Goal: Complete application form: Complete application form

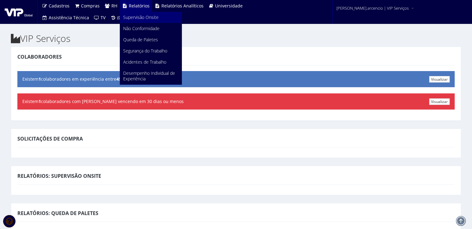
click at [130, 18] on span "Supervisão Onsite" at bounding box center [140, 17] width 35 height 6
click at [136, 15] on span "Supervisão Onsite" at bounding box center [140, 17] width 35 height 6
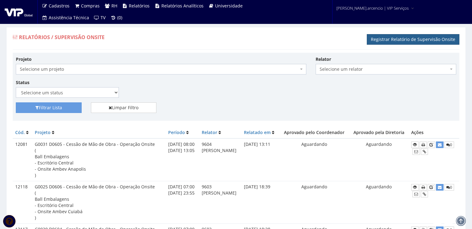
click at [395, 40] on link "Registrar Relatório de Supervisão Onsite" at bounding box center [413, 39] width 92 height 11
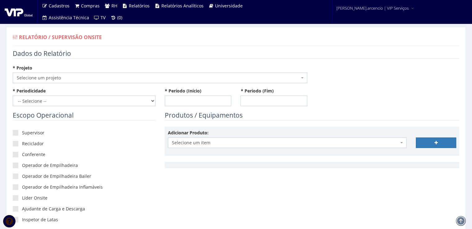
click at [304, 78] on span "Selecione um projeto" at bounding box center [160, 78] width 294 height 11
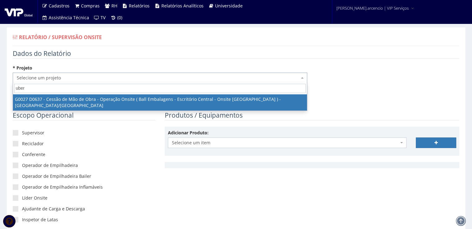
type input "uber"
select select "27"
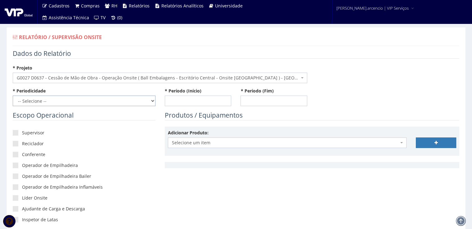
click at [154, 101] on select "-- Selecione -- Extraordinário Semanal" at bounding box center [84, 101] width 143 height 11
select select "1"
click at [13, 96] on select "-- Selecione -- Extraordinário Semanal" at bounding box center [84, 101] width 143 height 11
click at [176, 97] on input "* Período (Início)" at bounding box center [198, 101] width 67 height 11
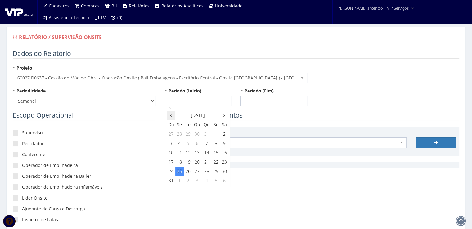
click at [171, 114] on icon at bounding box center [171, 115] width 2 height 4
click at [226, 115] on th at bounding box center [224, 115] width 8 height 9
click at [226, 154] on td "16" at bounding box center [224, 152] width 8 height 9
click at [172, 144] on span "8:00" at bounding box center [174, 145] width 12 height 8
click at [172, 126] on span "8:00" at bounding box center [174, 126] width 12 height 8
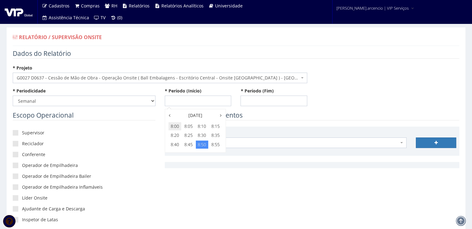
type input "[DATE] 08:00"
click at [245, 102] on input "* Período (Fim)" at bounding box center [273, 101] width 67 height 11
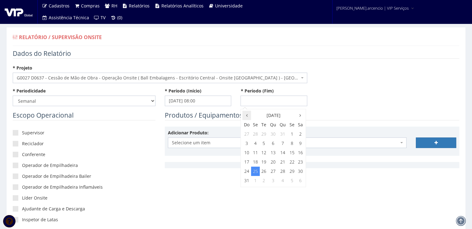
click at [246, 116] on icon at bounding box center [247, 115] width 2 height 4
click at [301, 118] on th at bounding box center [300, 115] width 8 height 9
click at [293, 162] on td "22" at bounding box center [292, 161] width 8 height 9
click at [289, 174] on span "23:00" at bounding box center [291, 172] width 12 height 8
click at [295, 147] on span "23:55" at bounding box center [291, 145] width 12 height 8
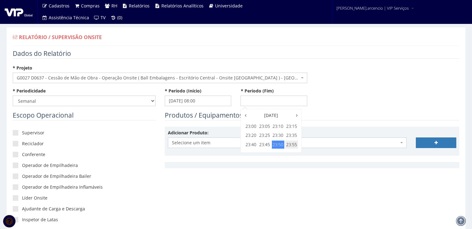
type input "22/08/2025 23:55"
click at [353, 80] on div "* Projeto Selecione um projeto G0217 D0217 - Cessão de Mão de Obra - Contrato C…" at bounding box center [236, 76] width 456 height 23
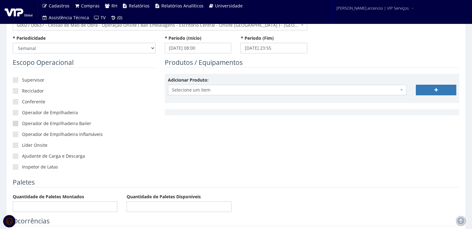
scroll to position [62, 0]
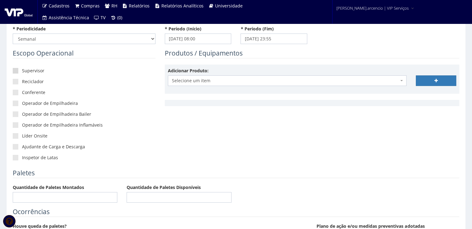
click at [17, 71] on span at bounding box center [16, 71] width 6 height 6
click at [22, 71] on input"] "Supervisor" at bounding box center [24, 71] width 4 height 4
checkbox input"] "true"
click at [15, 81] on span at bounding box center [16, 82] width 6 height 6
click at [22, 81] on input"] "Reciclador" at bounding box center [24, 82] width 4 height 4
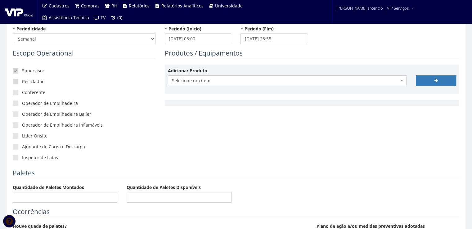
checkbox input"] "true"
click at [15, 92] on span at bounding box center [16, 93] width 6 height 6
click at [22, 92] on input"] "Conferente" at bounding box center [24, 93] width 4 height 4
checkbox input"] "true"
click at [16, 136] on span at bounding box center [16, 136] width 6 height 6
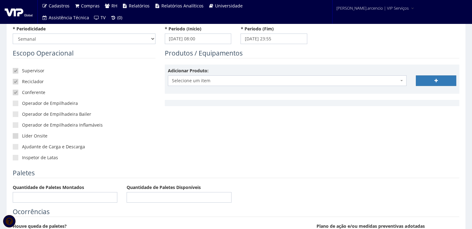
click at [22, 136] on input"] "Líder Onsite" at bounding box center [24, 136] width 4 height 4
checkbox input"] "true"
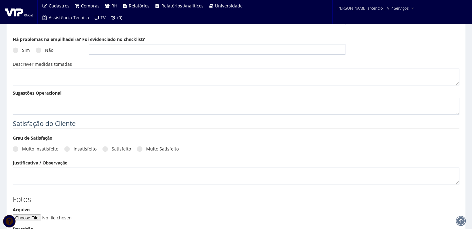
scroll to position [465, 0]
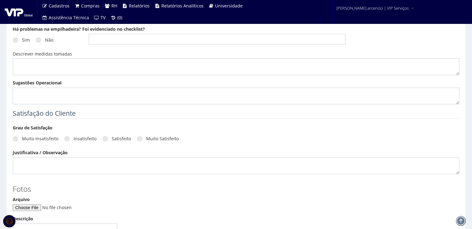
click at [38, 43] on div "Sim Não" at bounding box center [46, 42] width 67 height 17
click at [38, 42] on span at bounding box center [39, 40] width 6 height 6
click at [45, 42] on input "Não" at bounding box center [47, 40] width 4 height 4
radio input "true"
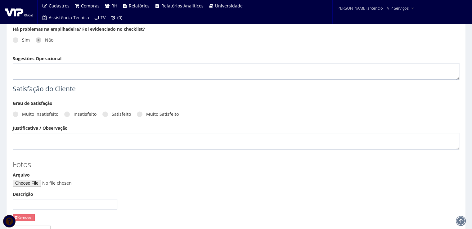
click at [27, 66] on textarea "Sugestões Operacional" at bounding box center [236, 71] width 446 height 17
paste textarea "No período de 18/08 a 22/08, foram realizadas 90 descargas, sendo 42 no turno d…"
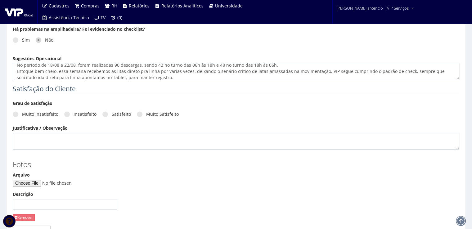
scroll to position [0, 0]
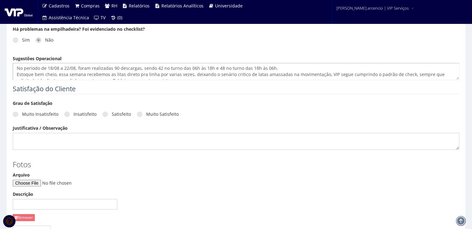
click at [52, 66] on textarea "No período de 18/08 a 22/08, foram realizadas 90 descargas, sendo 42 no turno d…" at bounding box center [236, 71] width 446 height 17
click at [74, 66] on textarea "No período de 16/08 a 22/08, foram realizadas 90 descargas, sendo 42 no turno d…" at bounding box center [236, 71] width 446 height 17
click at [98, 74] on textarea "No período de 16/08 a 22/08, foram realizadas 90 descargas, sendo 42 no turno d…" at bounding box center [236, 71] width 446 height 17
click at [194, 67] on textarea "No período de 16/08 a 22/08, foram realizadas 90 descargas, sendo 42 no turno d…" at bounding box center [236, 71] width 446 height 17
click at [212, 68] on textarea "No período de 16/08 a 22/08, foram realizadas 90 descargas, sendo 42 no turno d…" at bounding box center [236, 71] width 446 height 17
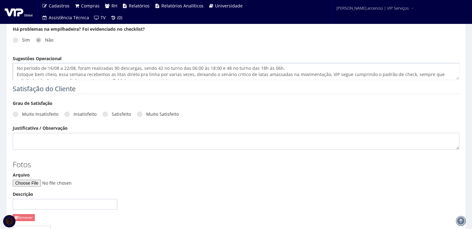
click at [261, 68] on textarea "No período de 16/08 a 22/08, foram realizadas 90 descargas, sendo 42 no turno d…" at bounding box center [236, 71] width 446 height 17
click at [279, 67] on textarea "No período de 16/08 a 22/08, foram realizadas 90 descargas, sendo 42 no turno d…" at bounding box center [236, 71] width 446 height 17
click at [55, 74] on textarea "No período de 16/08 a 22/08, foram realizadas 90 descargas, sendo 42 no turno d…" at bounding box center [236, 71] width 446 height 17
click at [145, 74] on textarea "No período de 16/08 a 22/08, foram realizadas 90 descargas, sendo 42 no turno d…" at bounding box center [236, 71] width 446 height 17
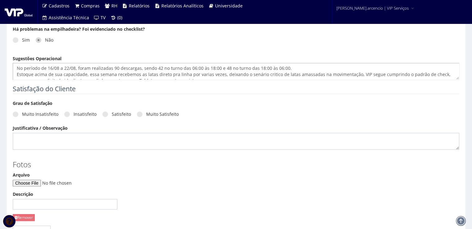
click at [153, 75] on textarea "No período de 16/08 a 22/08, foram realizadas 90 descargas, sendo 42 no turno d…" at bounding box center [236, 71] width 446 height 17
click at [277, 74] on textarea "No período de 16/08 a 22/08, foram realizadas 90 descargas, sendo 42 no turno d…" at bounding box center [236, 71] width 446 height 17
click at [308, 72] on textarea "No período de 16/08 a 22/08, foram realizadas 90 descargas, sendo 42 no turno d…" at bounding box center [236, 71] width 446 height 17
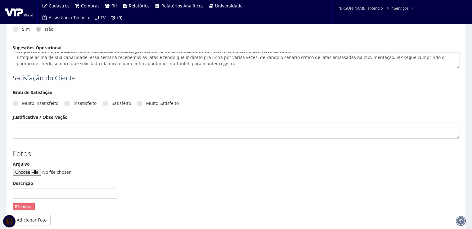
scroll to position [465, 0]
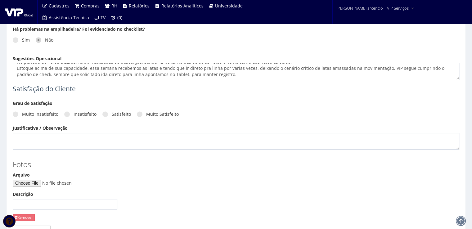
click at [19, 77] on textarea "No período de 16/08 a 22/08, foram realizadas 90 descargas, sendo 42 no turno d…" at bounding box center [236, 71] width 446 height 17
paste textarea "Durante a semana, foram realizados carregamentos de ATG em 6 veículos sendo tod…"
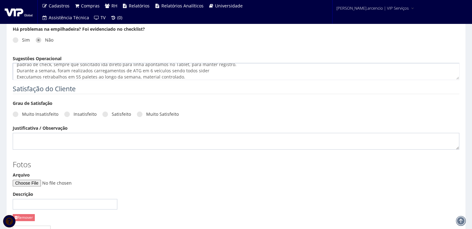
scroll to position [12, 0]
click at [137, 75] on textarea "No período de 16/08 a 22/08, foram realizadas 90 descargas, sendo 42 no turno d…" at bounding box center [236, 71] width 446 height 17
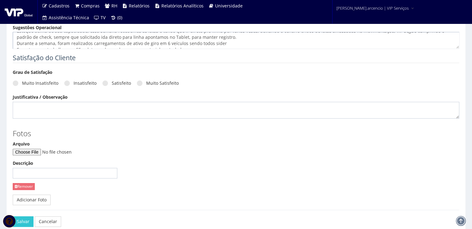
click at [232, 45] on textarea "No período de 16/08 a 22/08, foram realizadas 90 descargas, sendo 42 no turno d…" at bounding box center [236, 40] width 446 height 17
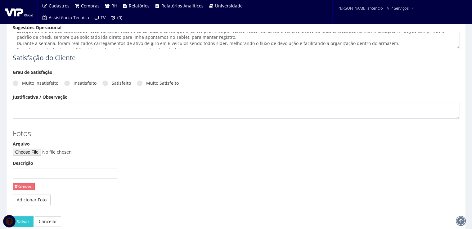
scroll to position [25, 0]
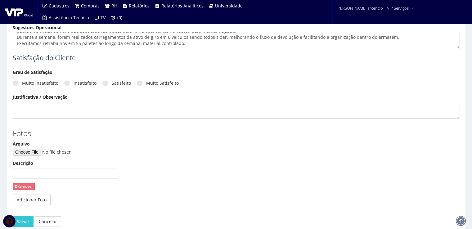
click at [182, 38] on textarea "No período de 16/08 a 22/08, foram realizadas 90 descargas, sendo 42 no turno d…" at bounding box center [236, 40] width 446 height 17
click at [16, 44] on textarea "No período de 16/08 a 22/08, foram realizadas 90 descargas, sendo 42 no turno d…" at bounding box center [236, 40] width 446 height 17
paste textarea "A aderência aos padrões de segurança segue dentro da meta, 100% essa semana. As…"
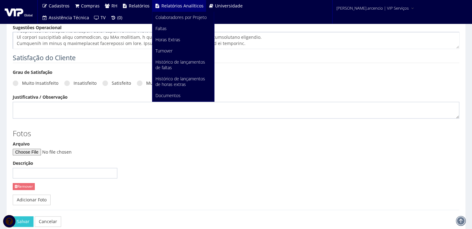
type textarea "No período de 16/08 a 22/08, foram realizadas 90 descargas, sendo 42 no turno d…"
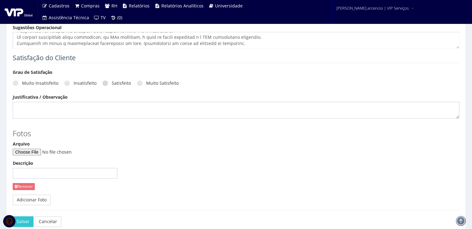
click at [102, 81] on span at bounding box center [105, 83] width 6 height 6
click at [112, 81] on input "Satisfeito" at bounding box center [114, 83] width 4 height 4
radio input "true"
click at [26, 42] on textarea "Sugestões Operacional" at bounding box center [236, 40] width 446 height 17
paste textarea "Matinal com a Gerência sem ocorrência criticas Atividades acontecendo conforme …"
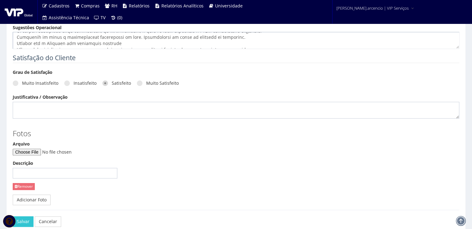
scroll to position [60, 0]
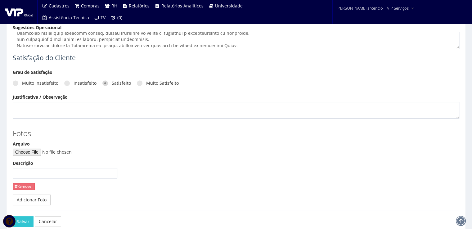
click at [147, 39] on textarea "Sugestões Operacional" at bounding box center [236, 40] width 446 height 17
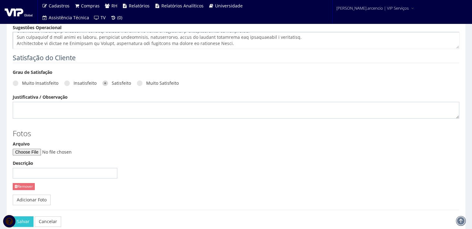
click at [231, 44] on textarea "Sugestões Operacional" at bounding box center [236, 40] width 446 height 17
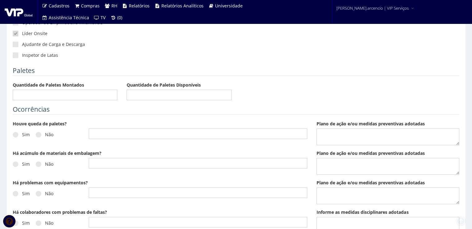
scroll to position [186, 0]
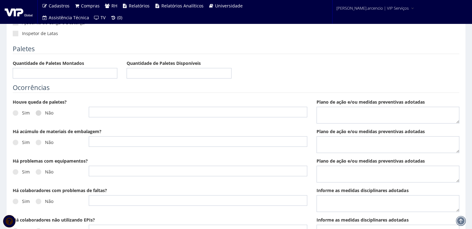
type textarea "No período de 16/08 a 22/08, foram realizadas 90 descargas, sendo 42 no turno d…"
click at [38, 114] on span at bounding box center [39, 113] width 6 height 6
click at [45, 114] on input "Não" at bounding box center [47, 113] width 4 height 4
radio input "true"
click at [38, 142] on span at bounding box center [39, 143] width 6 height 6
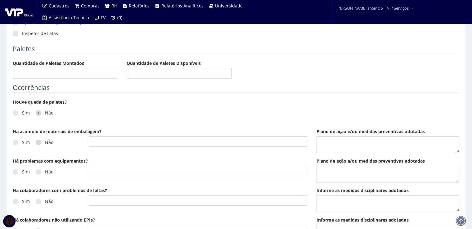
click at [45, 142] on input "Não" at bounding box center [47, 143] width 4 height 4
radio input "true"
click at [37, 172] on span at bounding box center [39, 172] width 6 height 6
click at [45, 172] on input "Não" at bounding box center [47, 172] width 4 height 4
radio input "true"
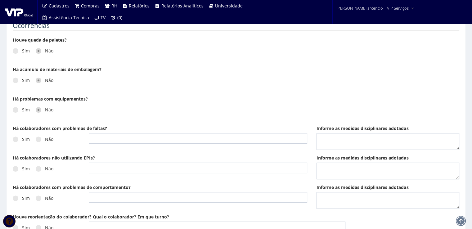
scroll to position [279, 0]
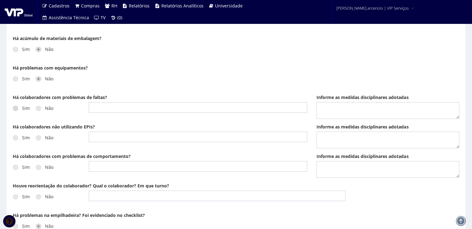
click at [16, 110] on label "Sim" at bounding box center [21, 108] width 17 height 6
click at [22, 110] on input "Sim" at bounding box center [24, 108] width 4 height 4
radio input "true"
click at [108, 109] on input "text" at bounding box center [198, 107] width 218 height 11
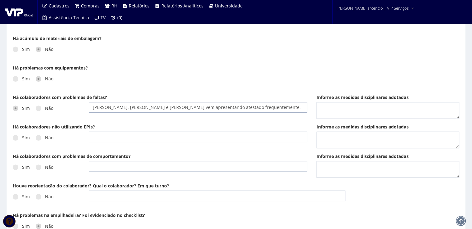
type input "Herik, Pedro e Kennerson vem apresentando atestado frequentemente."
click at [342, 110] on textarea "Informe as medidas disciplinares adotadas" at bounding box center [387, 110] width 143 height 17
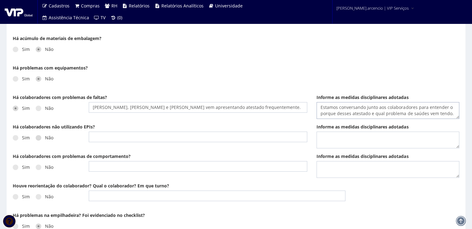
type textarea "Estamos conversando junto aos colaboradores para entender o porque desses atest…"
click at [40, 139] on label "Não" at bounding box center [45, 138] width 18 height 6
click at [45, 139] on input "Não" at bounding box center [47, 138] width 4 height 4
radio input "true"
click at [37, 170] on div "Sim Não" at bounding box center [46, 169] width 67 height 17
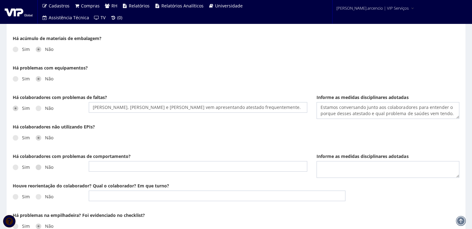
click at [38, 166] on span at bounding box center [39, 167] width 6 height 6
click at [45, 166] on input "Não" at bounding box center [47, 167] width 4 height 4
radio input "true"
click at [40, 195] on span at bounding box center [39, 197] width 6 height 6
click at [45, 195] on input "Não" at bounding box center [47, 197] width 4 height 4
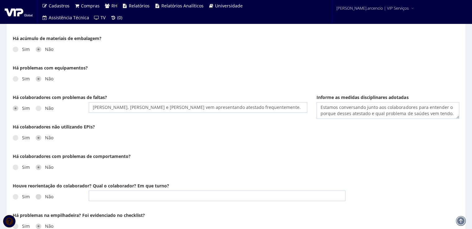
radio input "true"
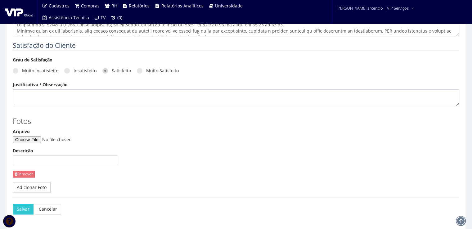
scroll to position [530, 0]
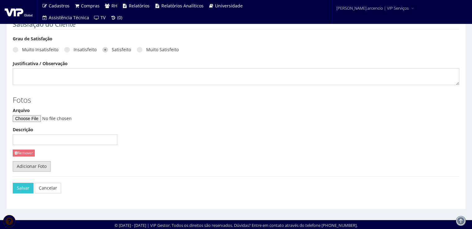
click at [29, 165] on link "Adicionar Foto" at bounding box center [32, 166] width 38 height 11
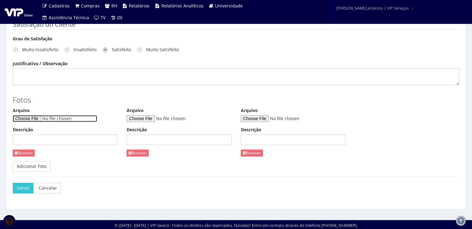
click at [42, 120] on input "Arquivo" at bounding box center [55, 118] width 84 height 7
type input "C:\fakepath\WhatsApp Image 2025-08-22 at 18.40.00.jpeg"
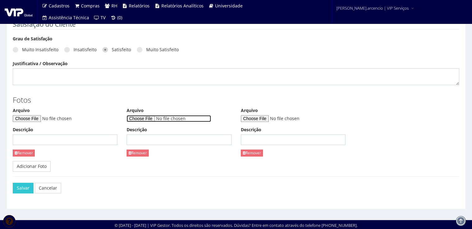
click at [154, 118] on input "Arquivo" at bounding box center [169, 118] width 84 height 7
type input "C:\fakepath\WhatsApp Image 2025-08-22 at 18.56.15.jpeg"
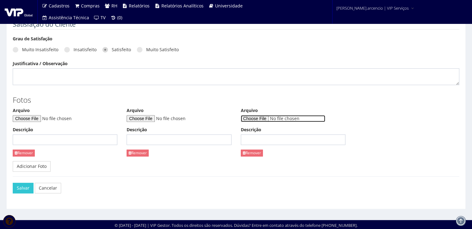
click at [267, 120] on input "Arquivo" at bounding box center [283, 118] width 84 height 7
type input "C:\fakepath\S3 Tarefa da Semana_Monitoramento Consciência Situacional - VIP.pptx"
click at [256, 137] on input "Descrição" at bounding box center [293, 139] width 105 height 11
type input "Atestado Medico"
click at [151, 141] on input "Descrição" at bounding box center [179, 139] width 105 height 11
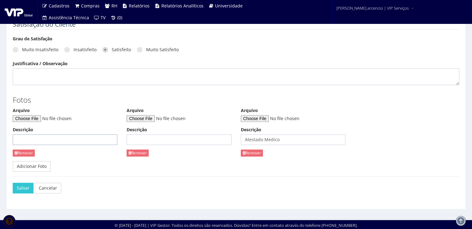
click at [56, 140] on input "Descrição" at bounding box center [65, 139] width 105 height 11
type input "T"
type input "Time de segurança"
click at [146, 138] on input "Descrição" at bounding box center [179, 139] width 105 height 11
type input "Organograma Logística"
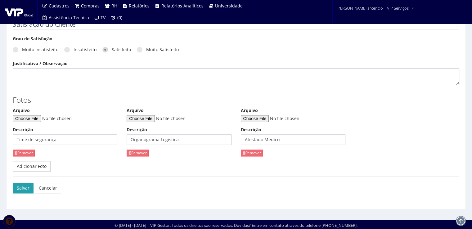
click at [16, 190] on button "Salvar" at bounding box center [23, 188] width 21 height 11
